Goal: Information Seeking & Learning: Learn about a topic

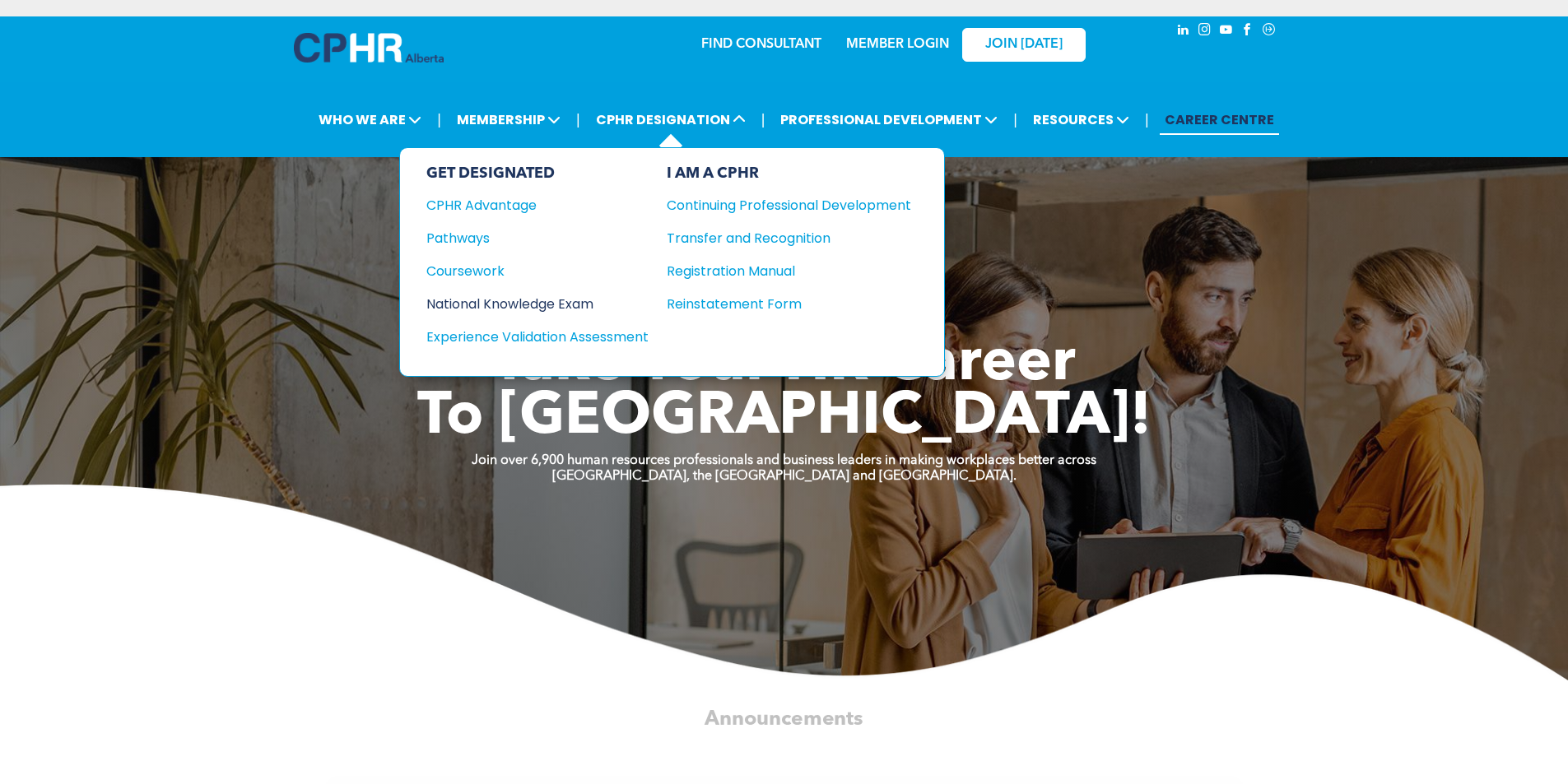
click at [536, 302] on div "National Knowledge Exam" at bounding box center [527, 304] width 200 height 20
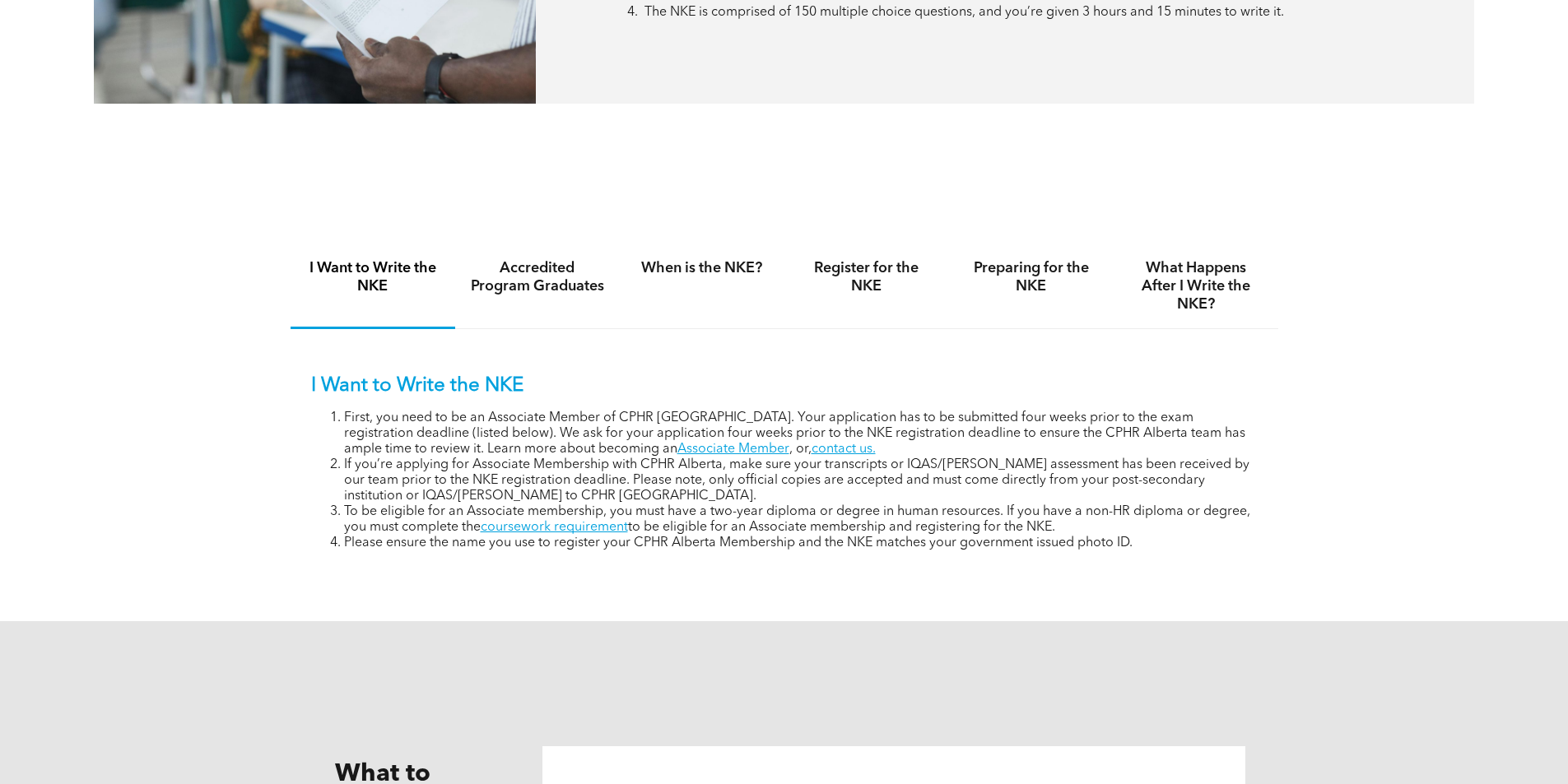
scroll to position [988, 0]
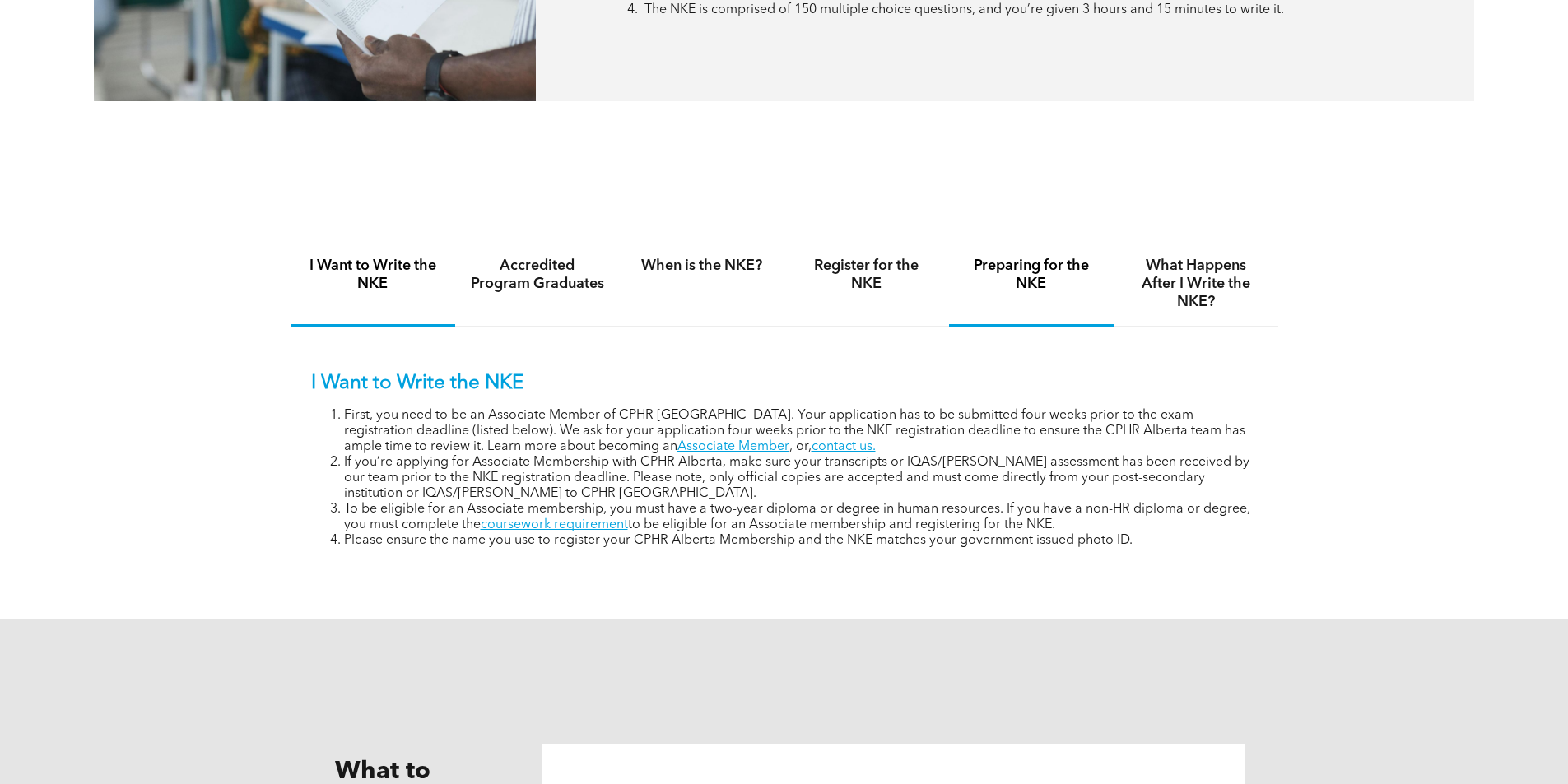
click at [1029, 303] on div "Preparing for the NKE" at bounding box center [1032, 284] width 165 height 85
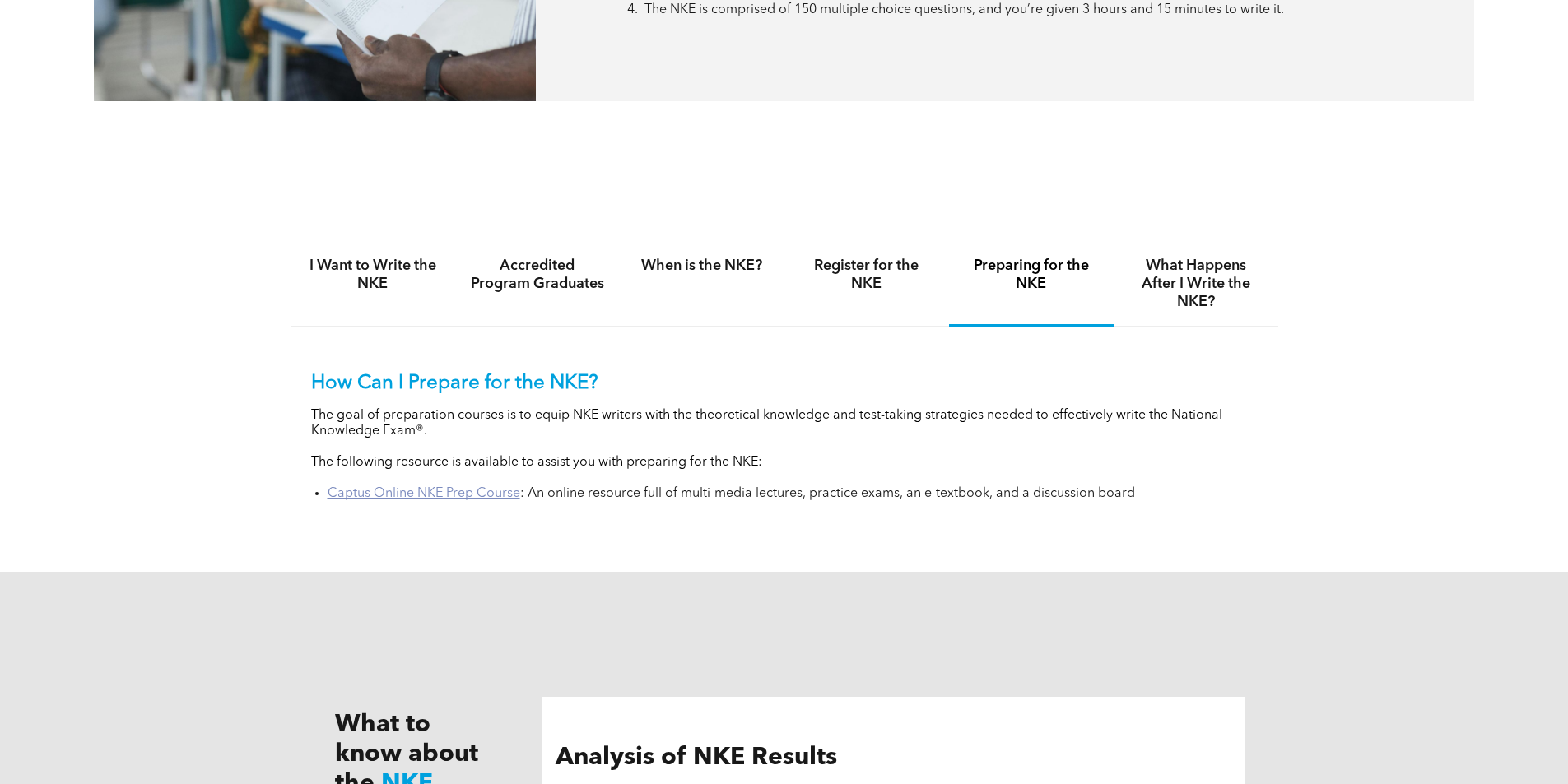
click at [479, 494] on link "Captus Online NKE Prep Course" at bounding box center [424, 493] width 192 height 13
click at [711, 267] on h4 "When is the NKE?" at bounding box center [702, 266] width 135 height 18
